Goal: Navigation & Orientation: Find specific page/section

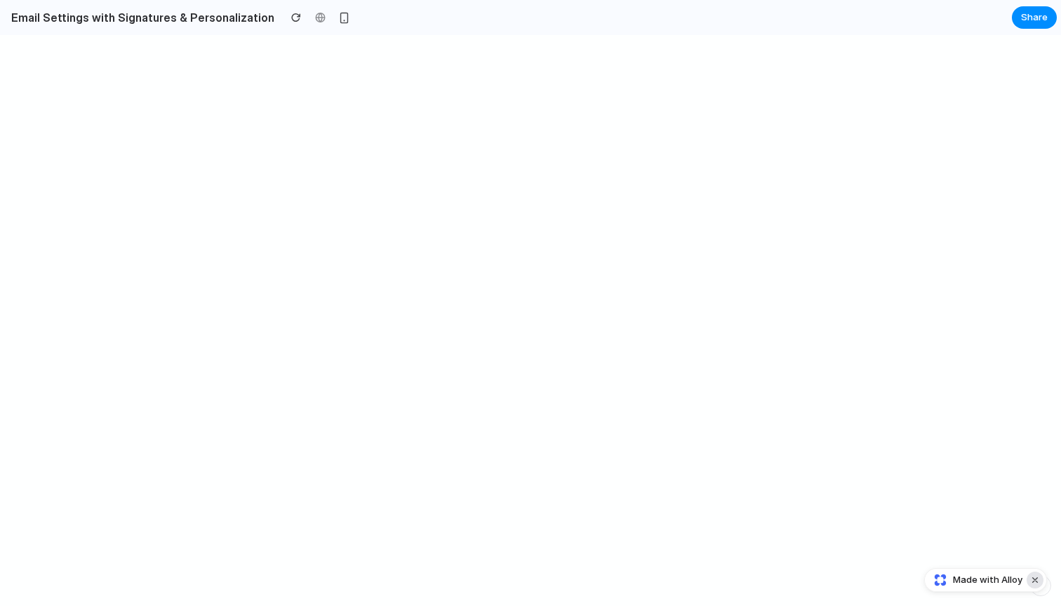
click at [1038, 582] on button "Dismiss watermark" at bounding box center [1035, 580] width 17 height 17
click at [310, 20] on div at bounding box center [320, 17] width 21 height 21
click at [310, 8] on div at bounding box center [320, 17] width 21 height 21
click at [310, 20] on div at bounding box center [320, 17] width 21 height 21
